Goal: Task Accomplishment & Management: Manage account settings

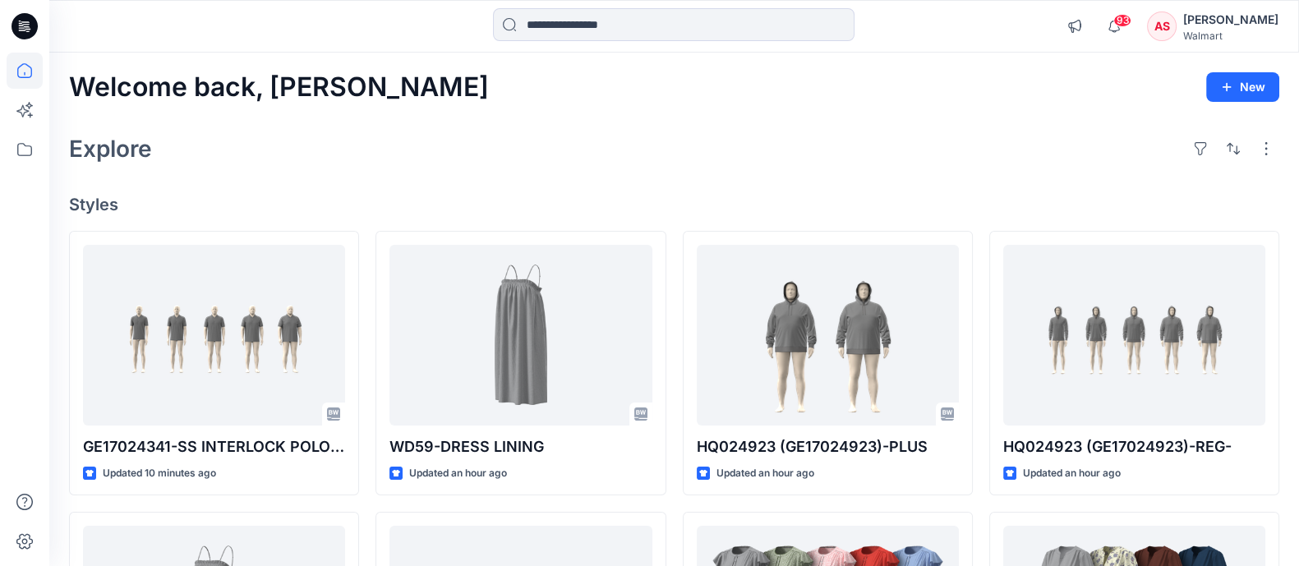
click at [1231, 19] on div "[PERSON_NAME]" at bounding box center [1230, 20] width 95 height 20
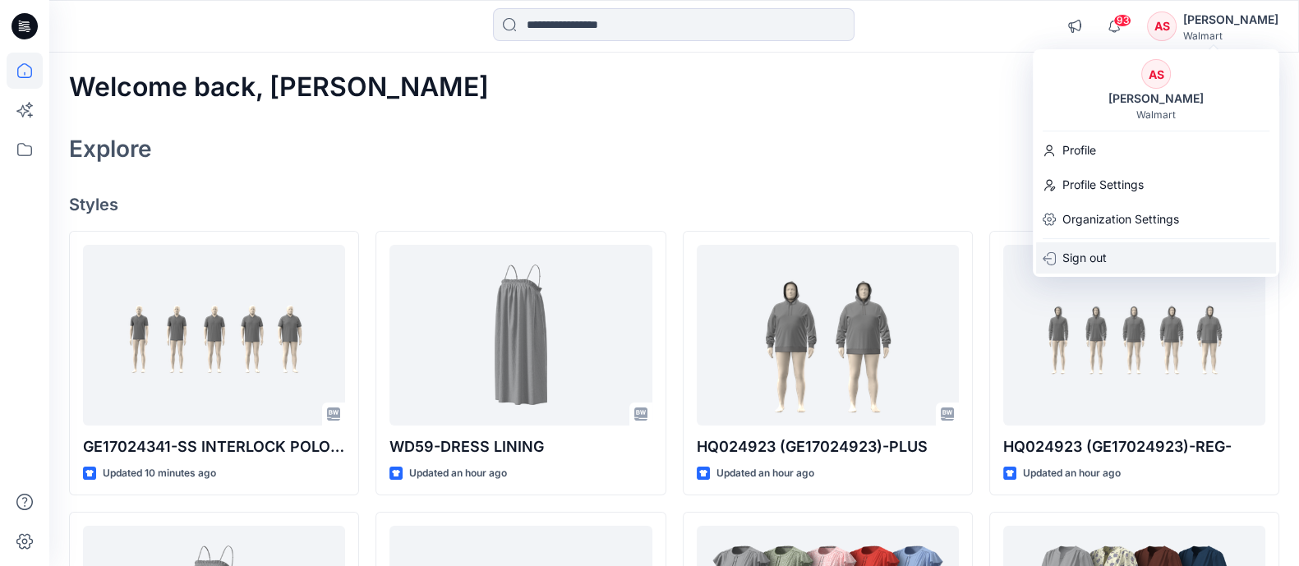
click at [1095, 251] on p "Sign out" at bounding box center [1084, 257] width 44 height 31
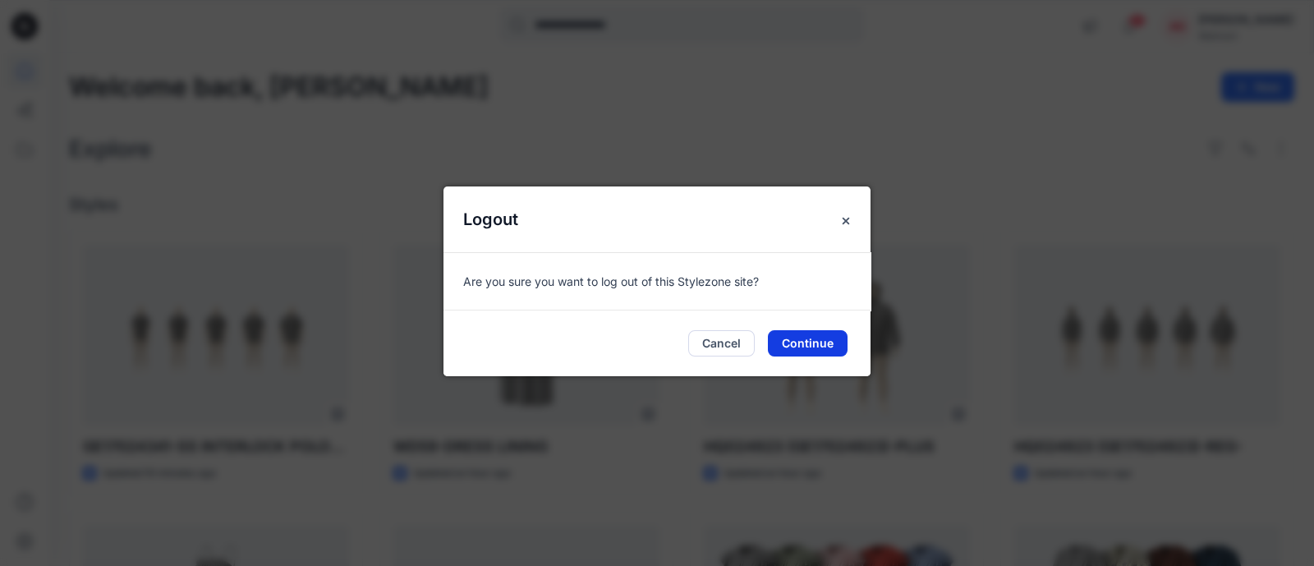
click at [808, 352] on button "Continue" at bounding box center [808, 343] width 80 height 26
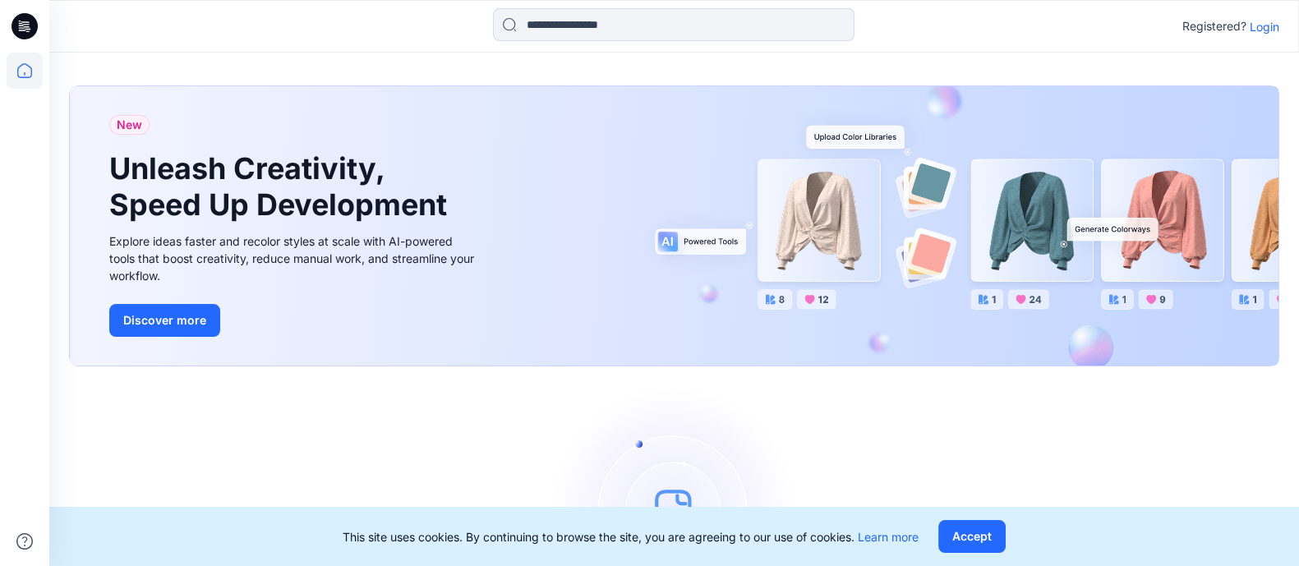
click at [1273, 33] on p "Login" at bounding box center [1264, 26] width 30 height 17
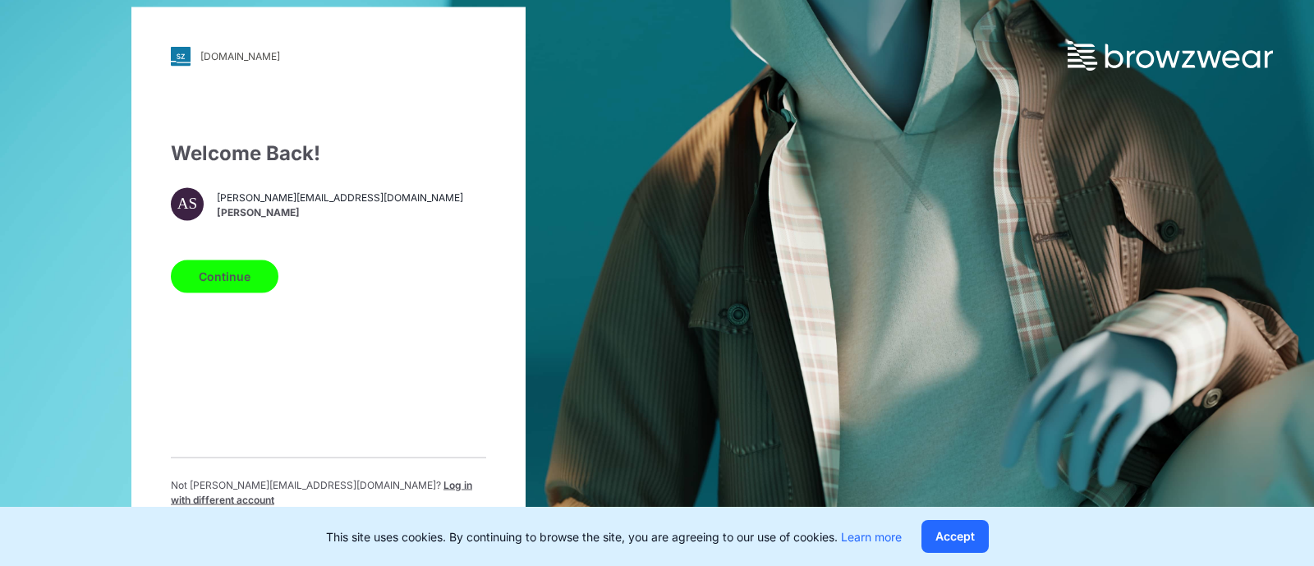
click at [281, 214] on span "[PERSON_NAME]" at bounding box center [340, 212] width 246 height 15
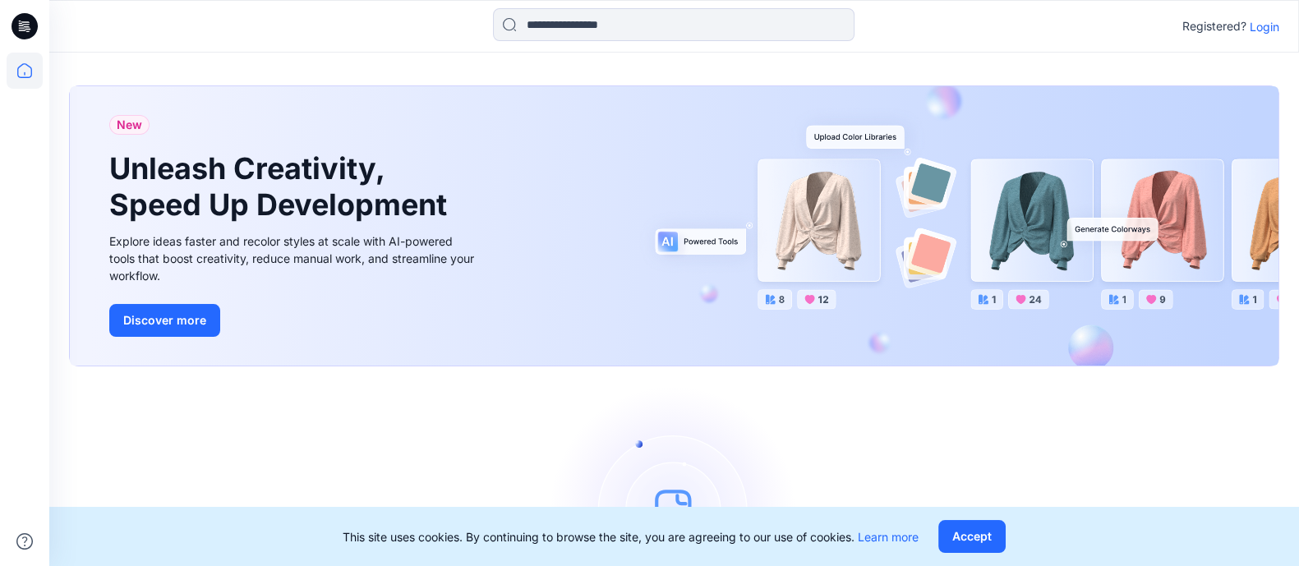
click at [1271, 31] on p "Login" at bounding box center [1264, 26] width 30 height 17
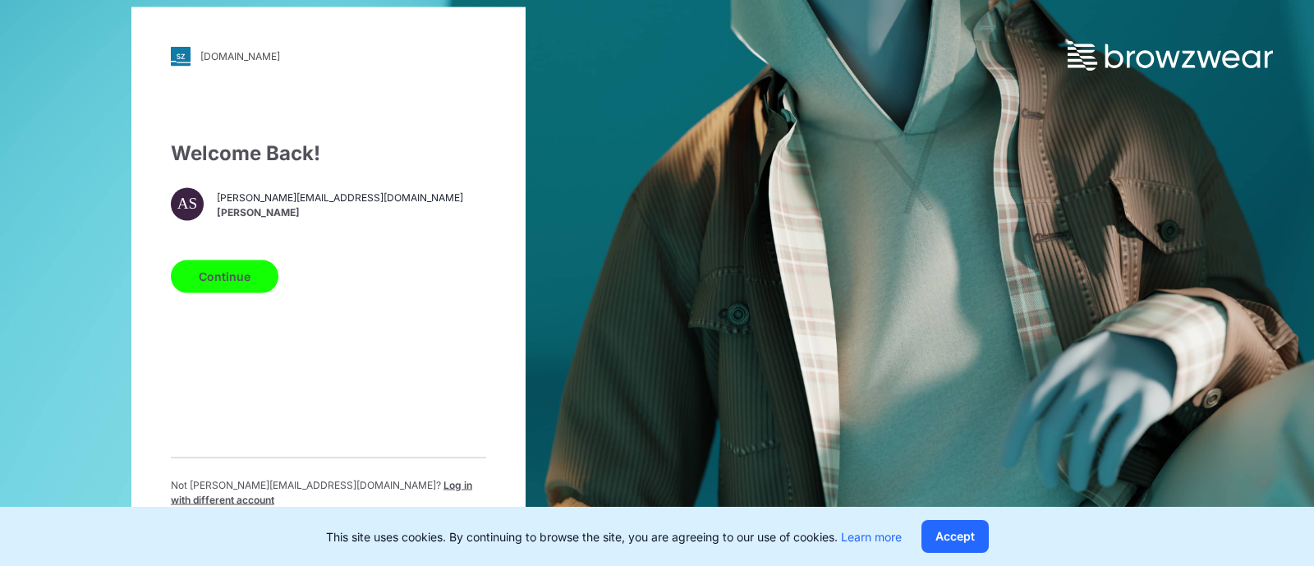
click at [287, 214] on span "[PERSON_NAME]" at bounding box center [340, 212] width 246 height 15
click at [224, 279] on button "Continue" at bounding box center [225, 276] width 108 height 33
